Goal: Task Accomplishment & Management: Use online tool/utility

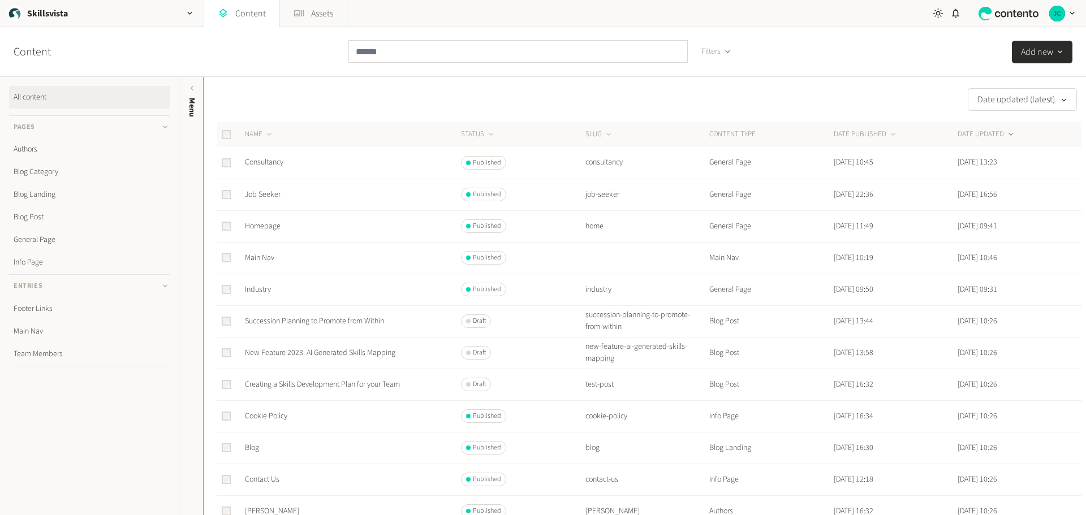
click at [728, 133] on th "CONTENT TYPE" at bounding box center [770, 134] width 124 height 25
click at [267, 256] on link "Main Nav" at bounding box center [259, 257] width 29 height 11
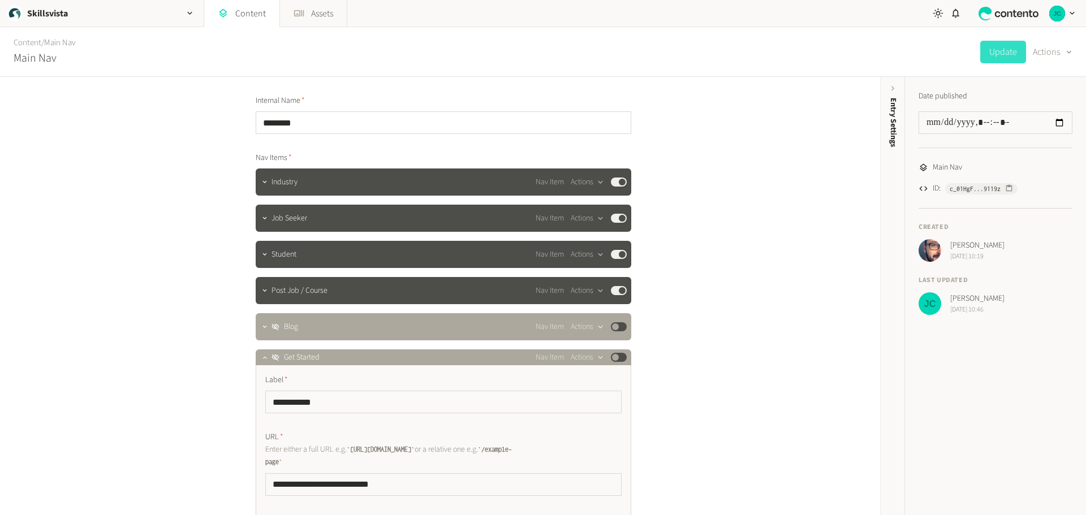
click at [40, 59] on h2 "Main Nav" at bounding box center [35, 58] width 43 height 17
click at [1069, 53] on icon "button" at bounding box center [1068, 52] width 5 height 3
click at [1069, 53] on icon "button" at bounding box center [1068, 52] width 9 height 11
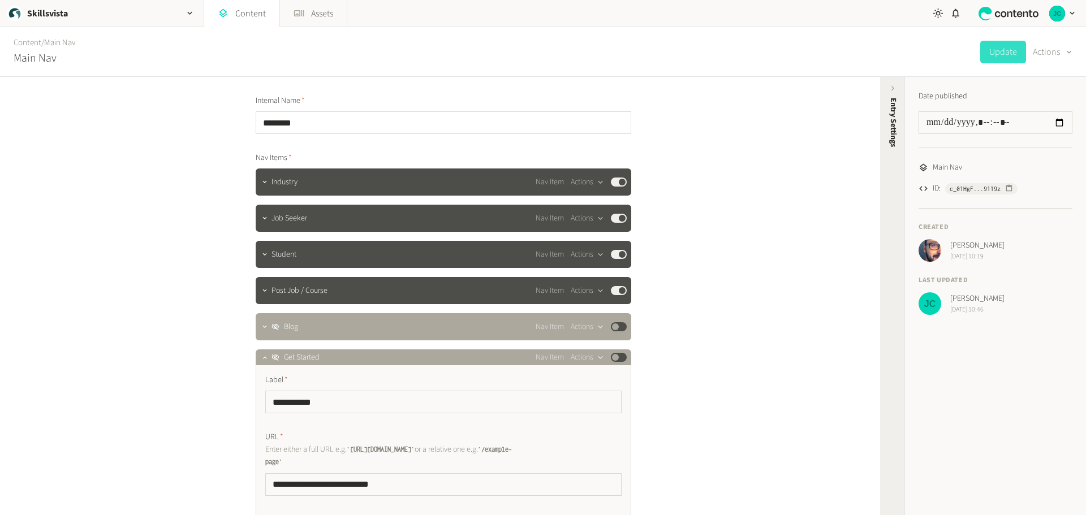
click at [891, 90] on icon at bounding box center [893, 89] width 10 height 10
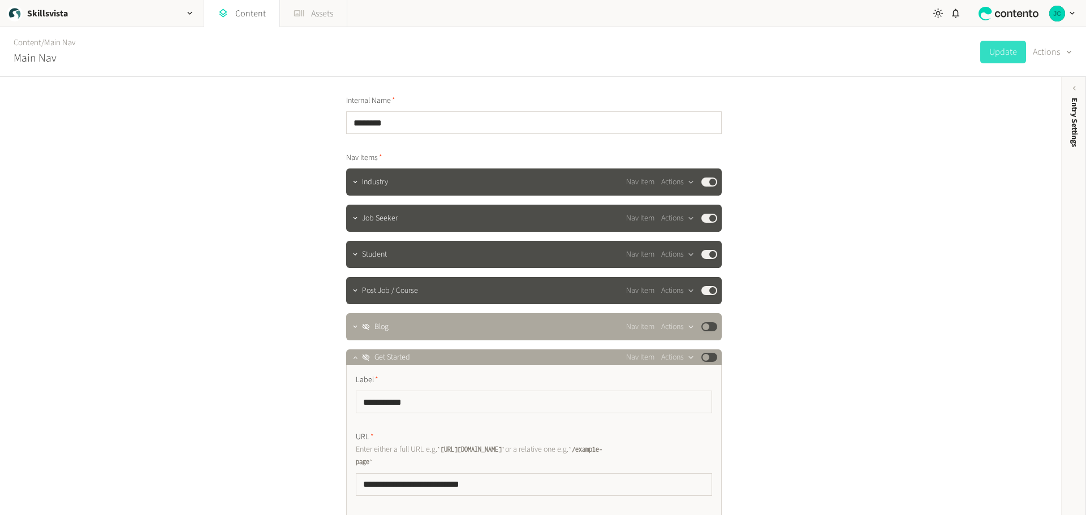
click at [310, 16] on link "Assets" at bounding box center [313, 13] width 67 height 27
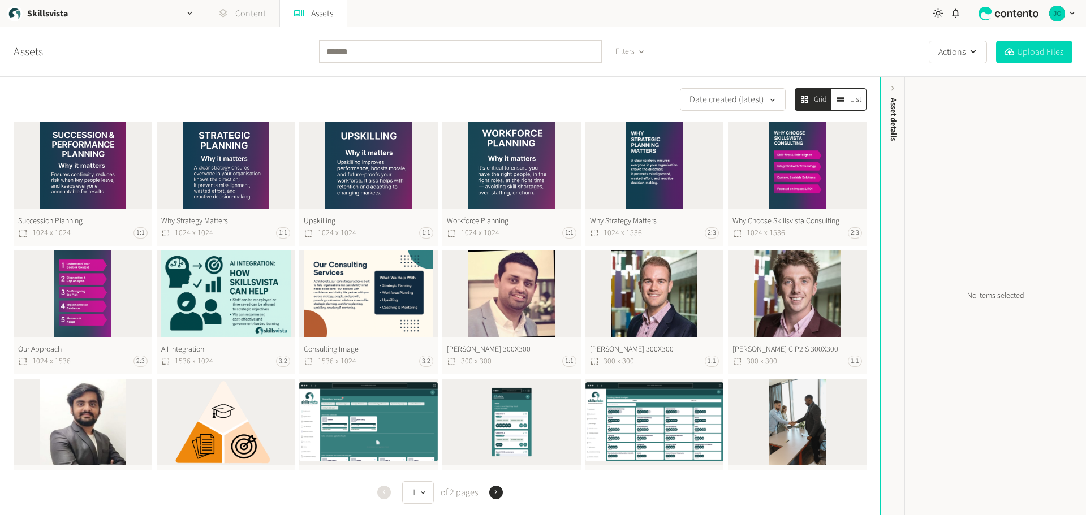
click at [252, 13] on link "Content" at bounding box center [241, 13] width 75 height 27
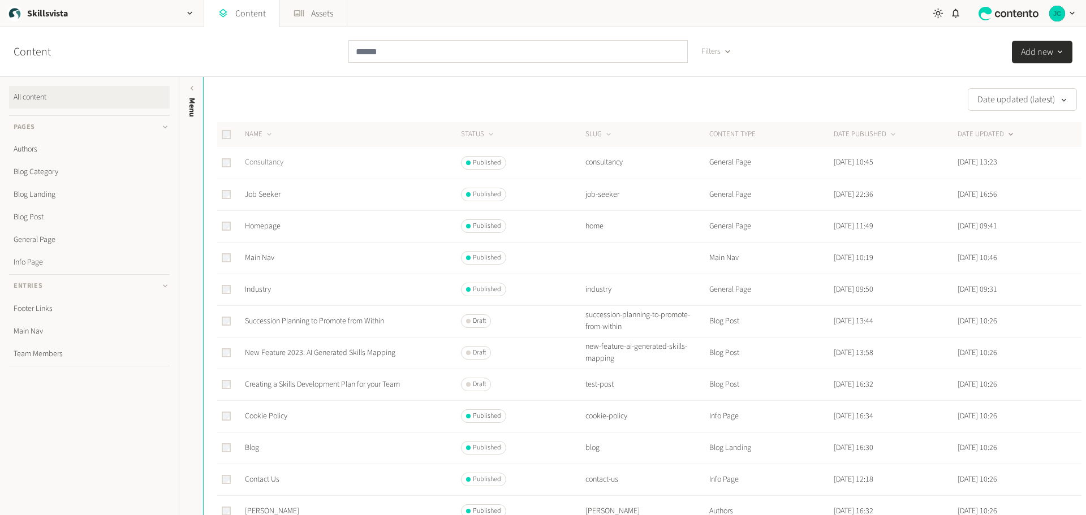
click at [268, 161] on link "Consultancy" at bounding box center [264, 162] width 38 height 11
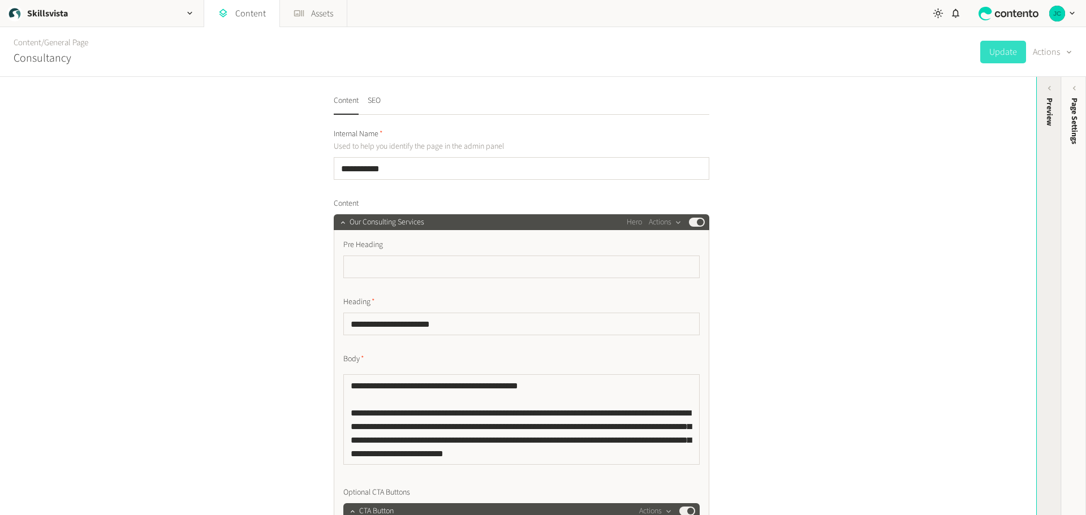
click at [1053, 115] on div "Preview" at bounding box center [1049, 112] width 12 height 28
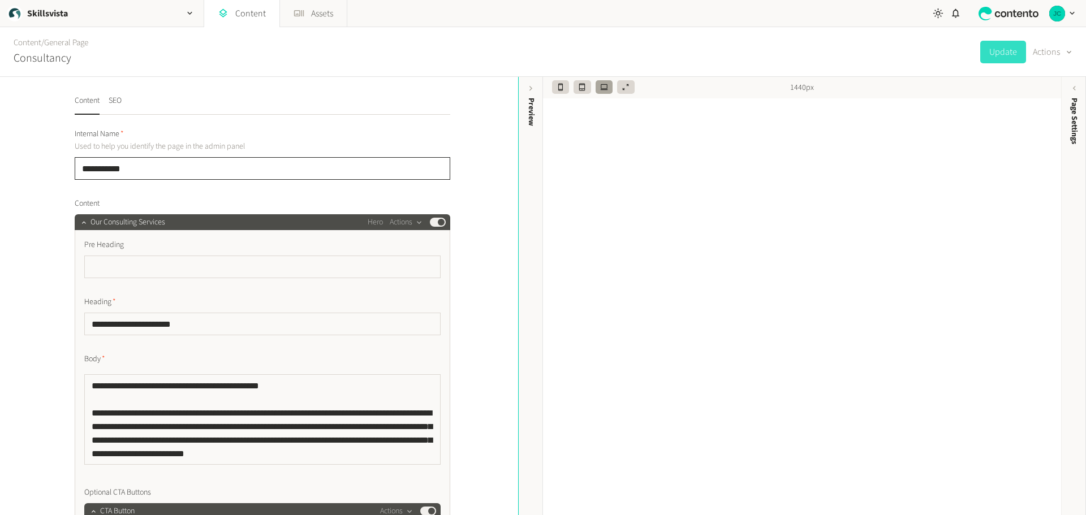
drag, startPoint x: 79, startPoint y: 171, endPoint x: 141, endPoint y: 171, distance: 61.6
click at [141, 171] on input "**********" at bounding box center [262, 168] width 375 height 23
